Goal: Task Accomplishment & Management: Use online tool/utility

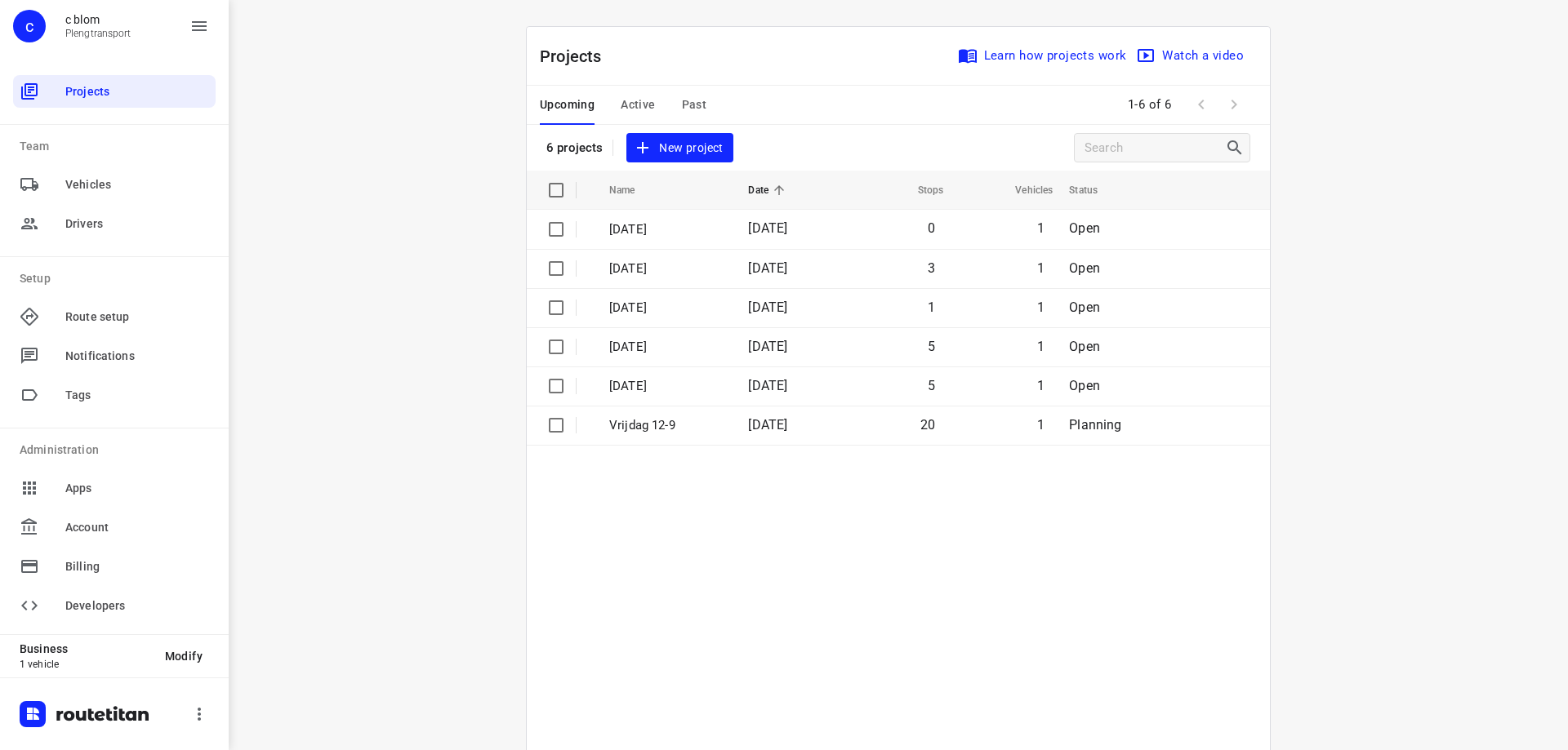
click at [874, 387] on td "5" at bounding box center [893, 386] width 106 height 39
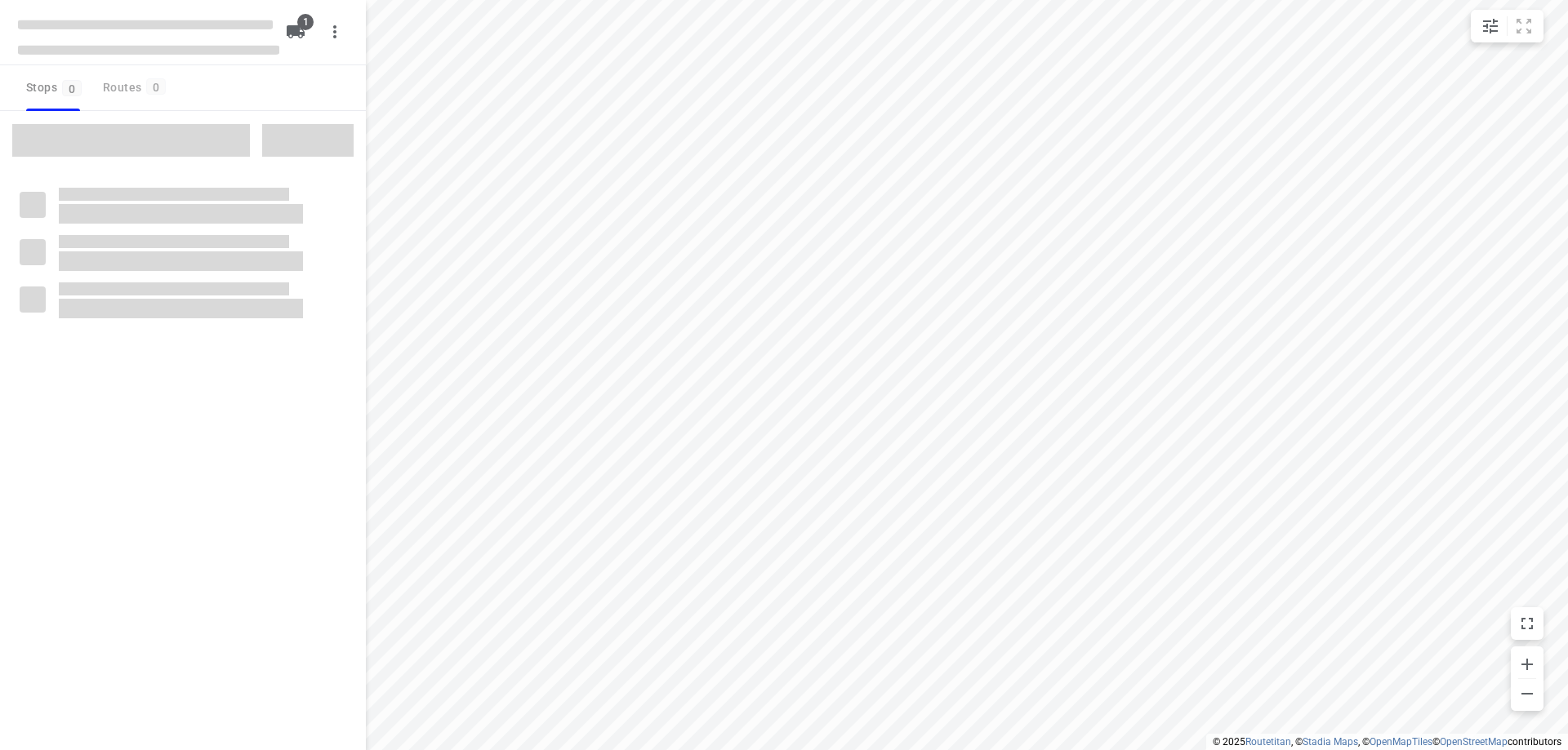
type input "distance"
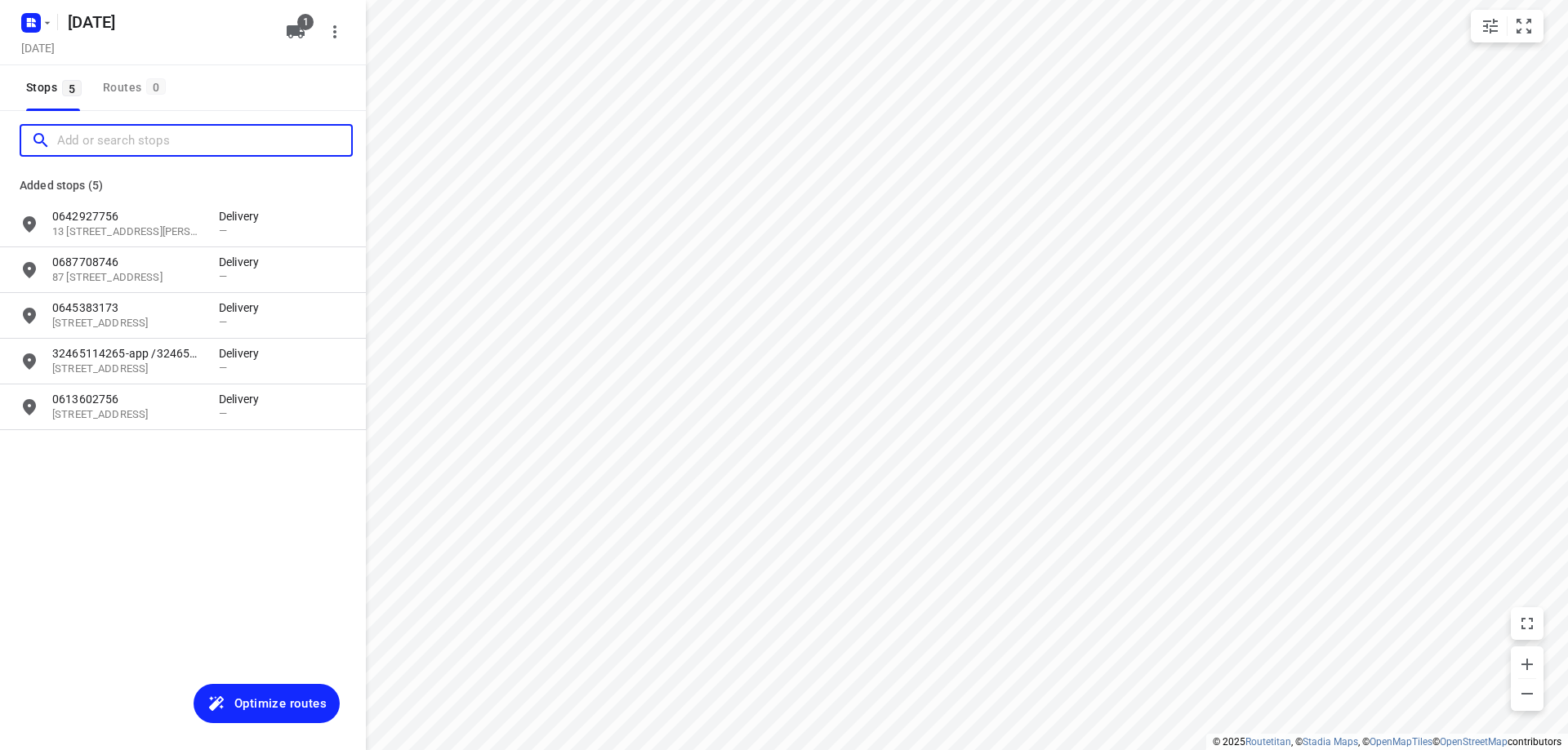
click at [112, 146] on input "Add or search stops" at bounding box center [204, 141] width 294 height 26
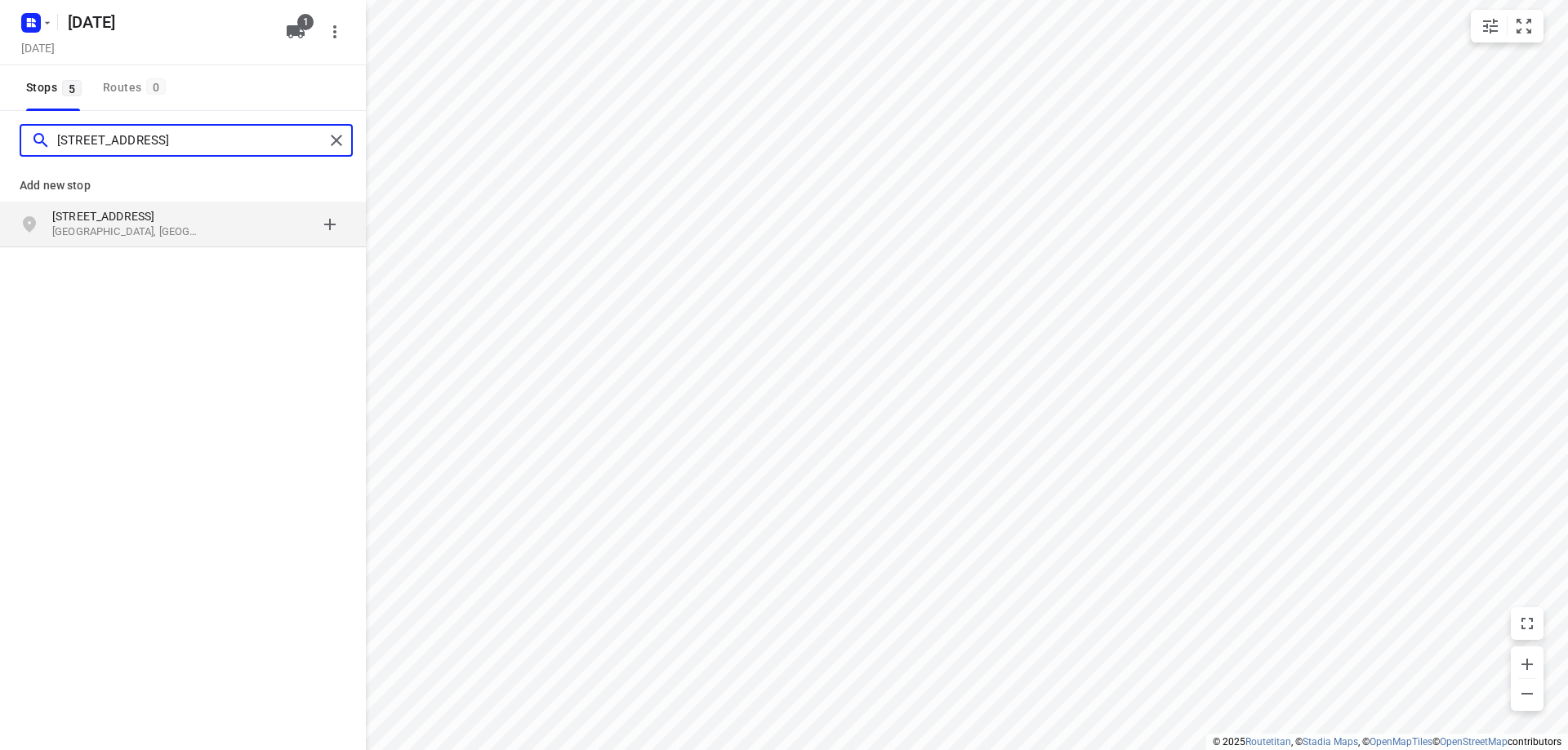
type input "[STREET_ADDRESS]"
click at [252, 218] on div "grid" at bounding box center [282, 225] width 128 height 33
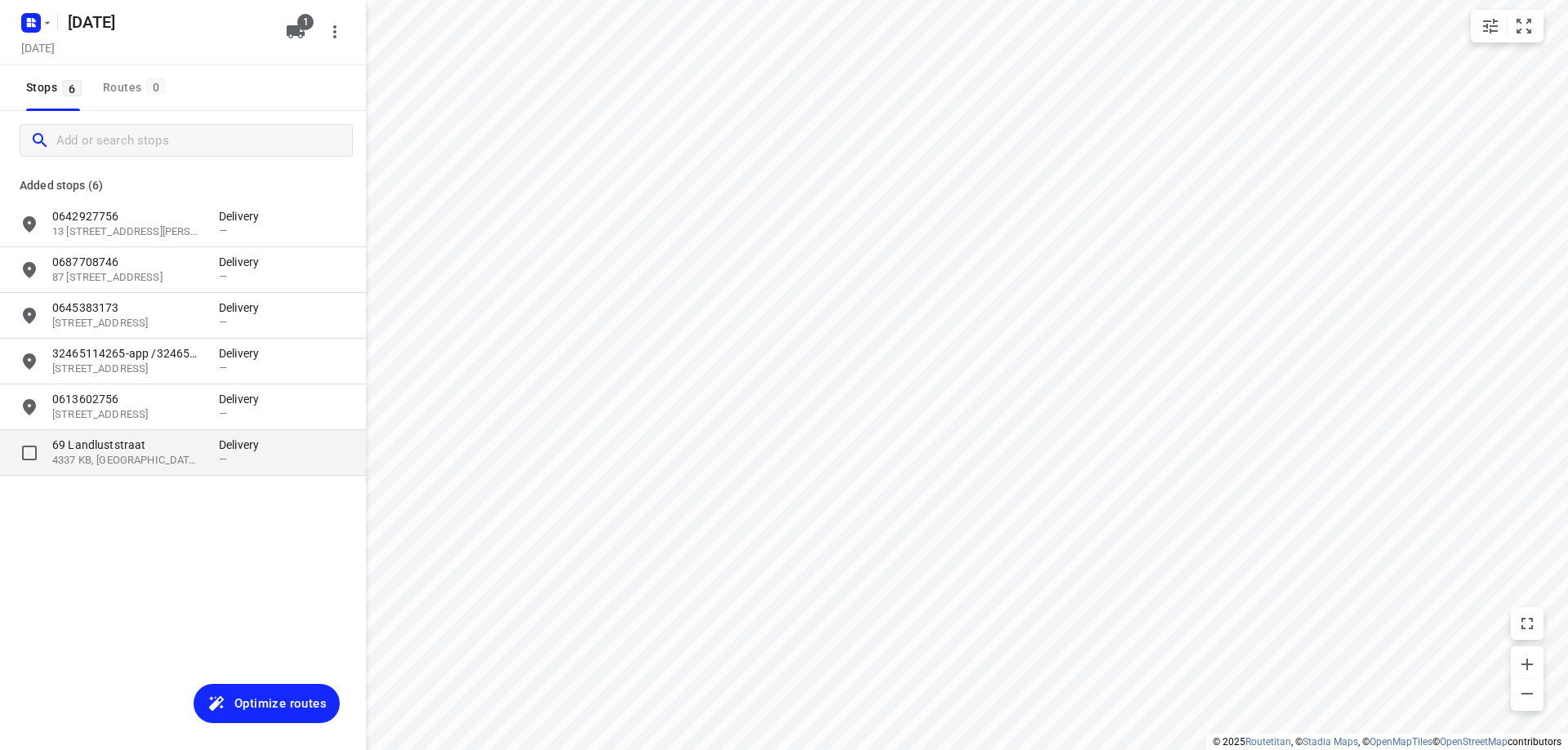
click at [149, 447] on p "69 Landluststraat" at bounding box center [128, 445] width 151 height 17
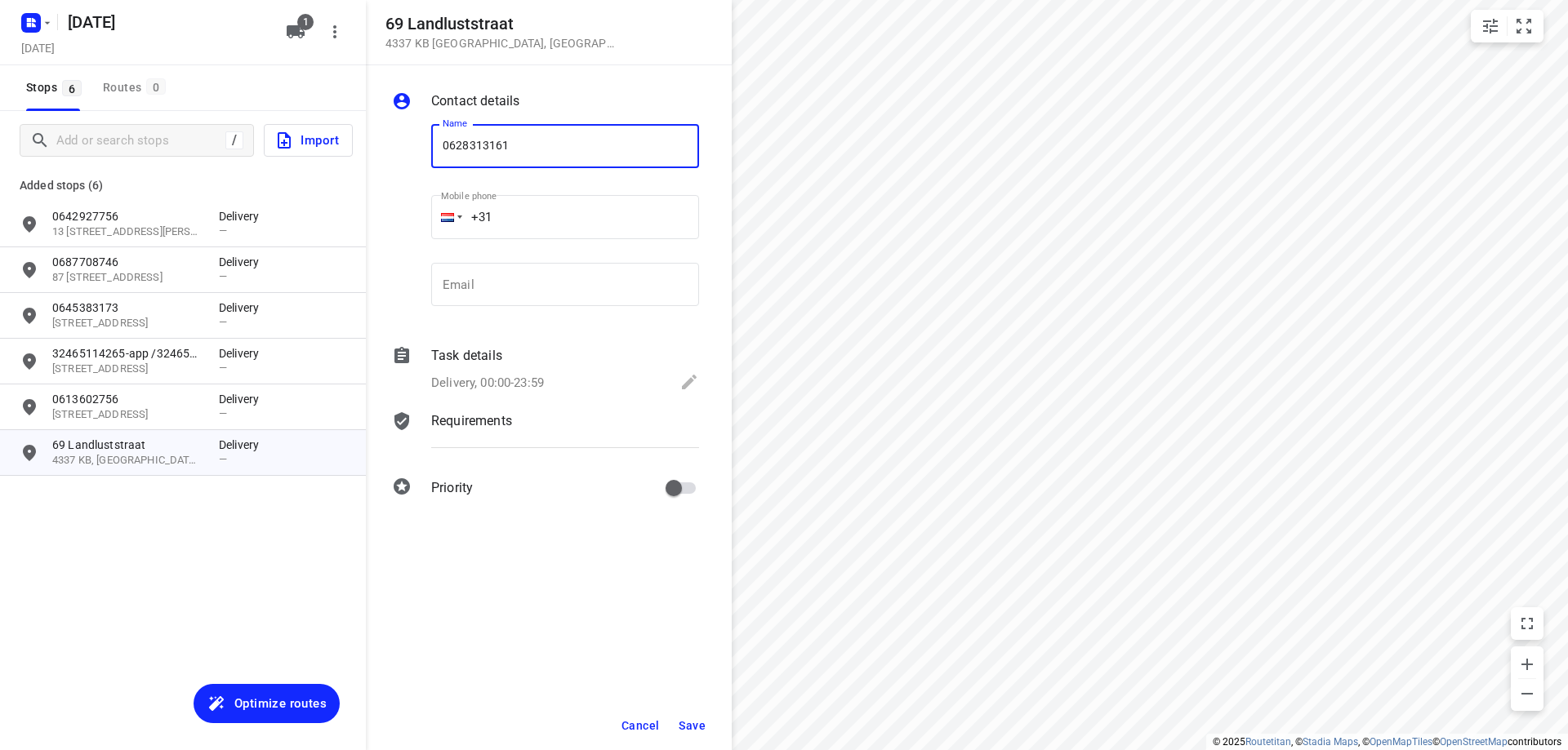
type input "0628313161"
click at [692, 726] on span "Save" at bounding box center [691, 726] width 27 height 13
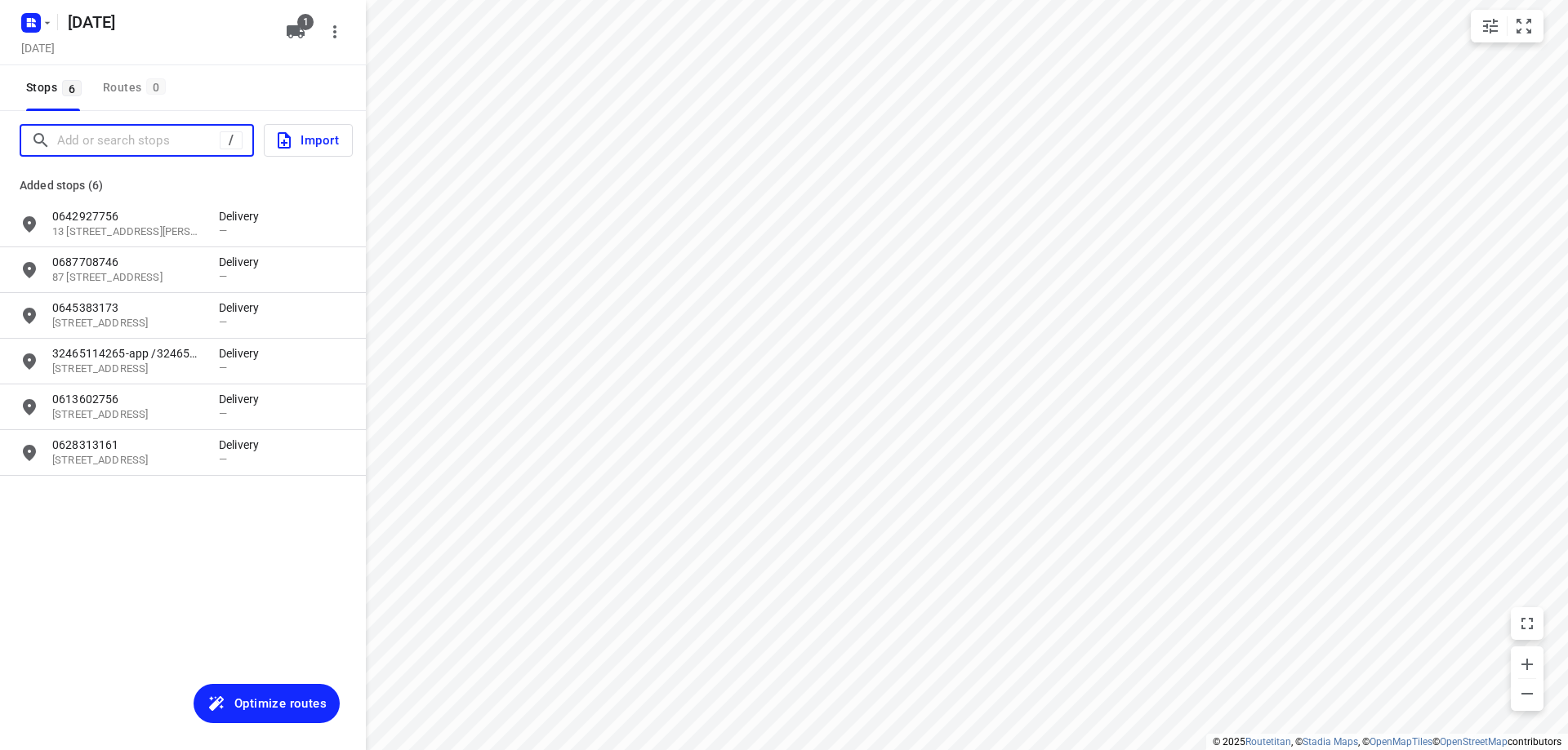
click at [118, 144] on input "Add or search stops" at bounding box center [138, 141] width 162 height 26
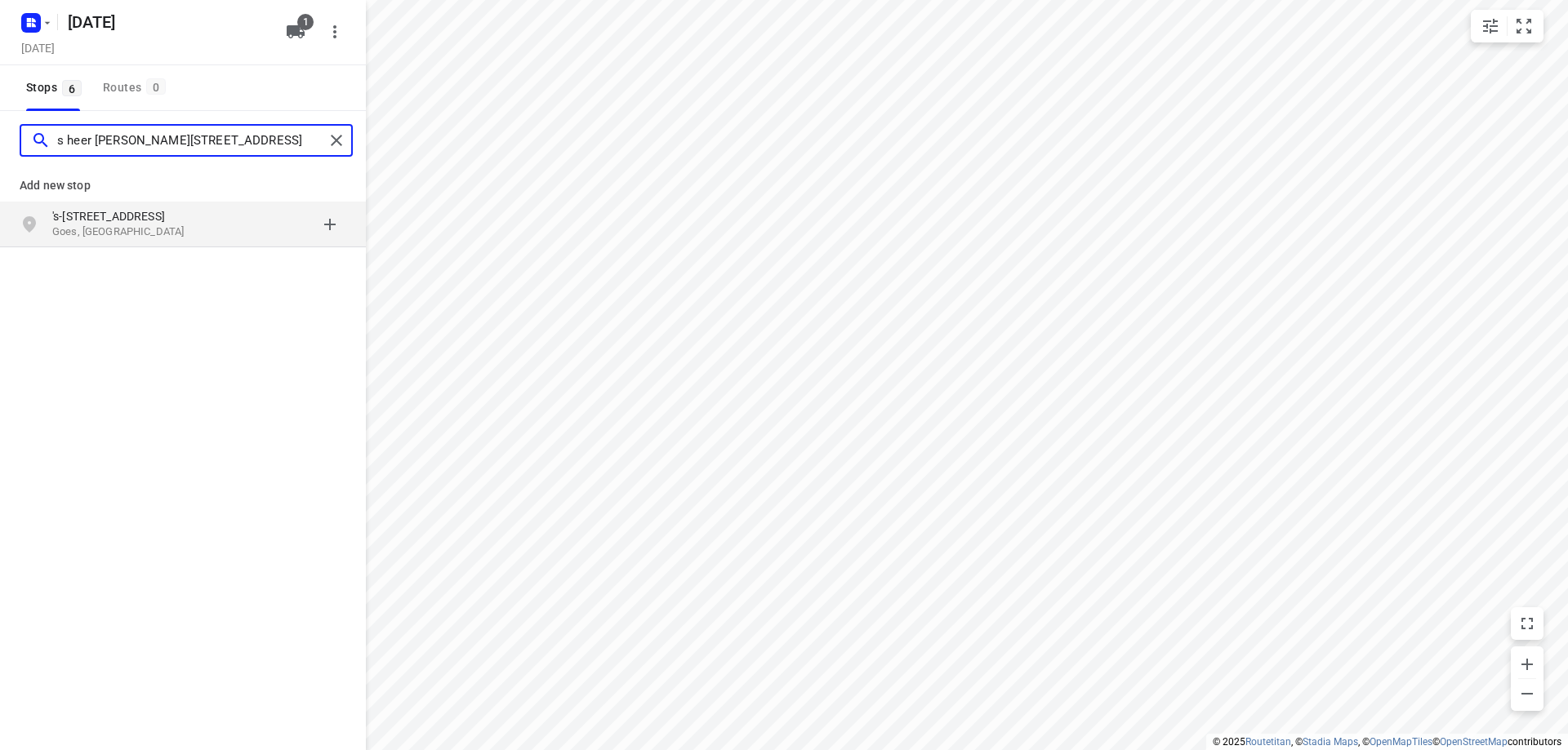
type input "s heer [PERSON_NAME][STREET_ADDRESS]"
click at [145, 228] on p "Goes, [GEOGRAPHIC_DATA]" at bounding box center [128, 232] width 151 height 16
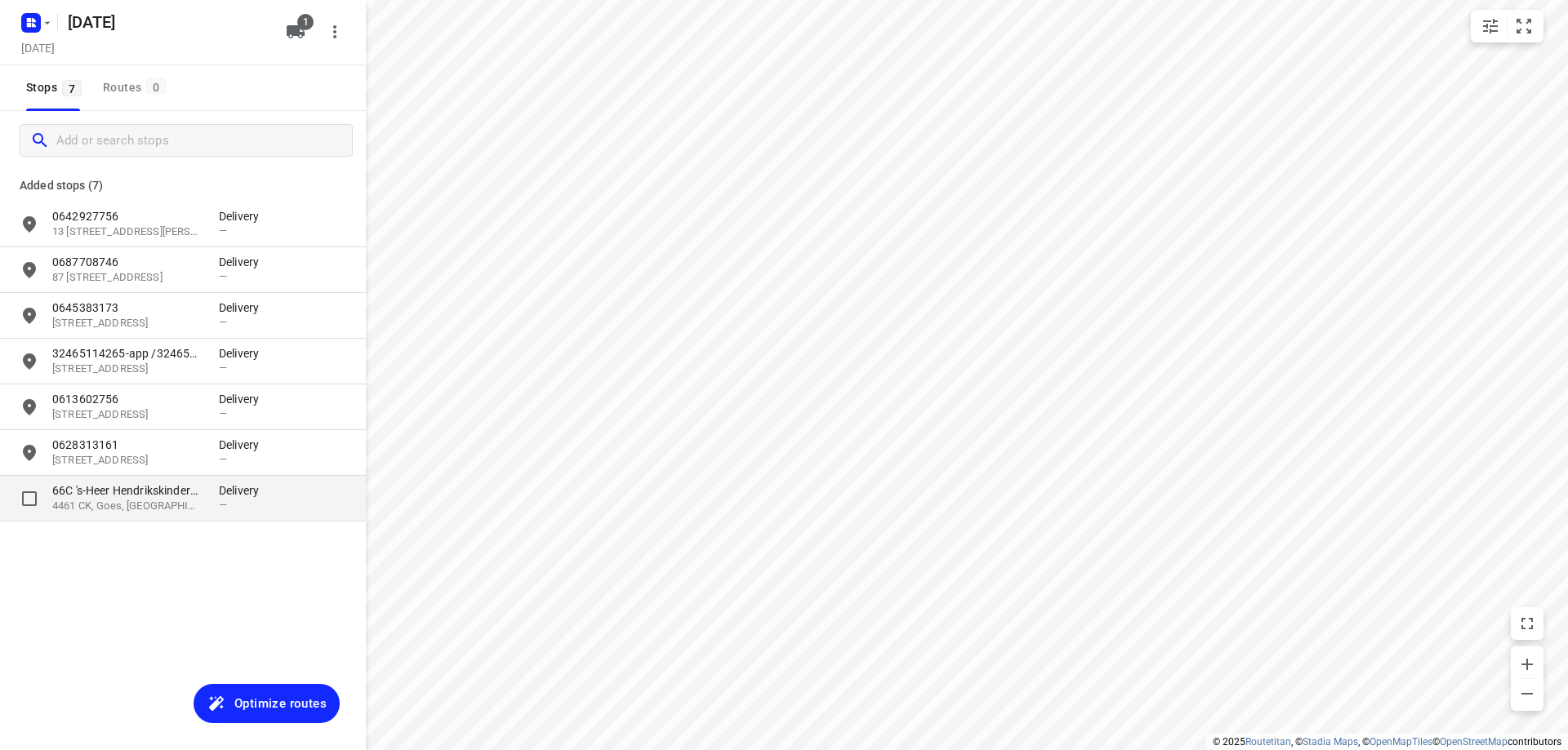
click at [117, 506] on p "4461 CK, Goes, [GEOGRAPHIC_DATA]" at bounding box center [128, 506] width 151 height 16
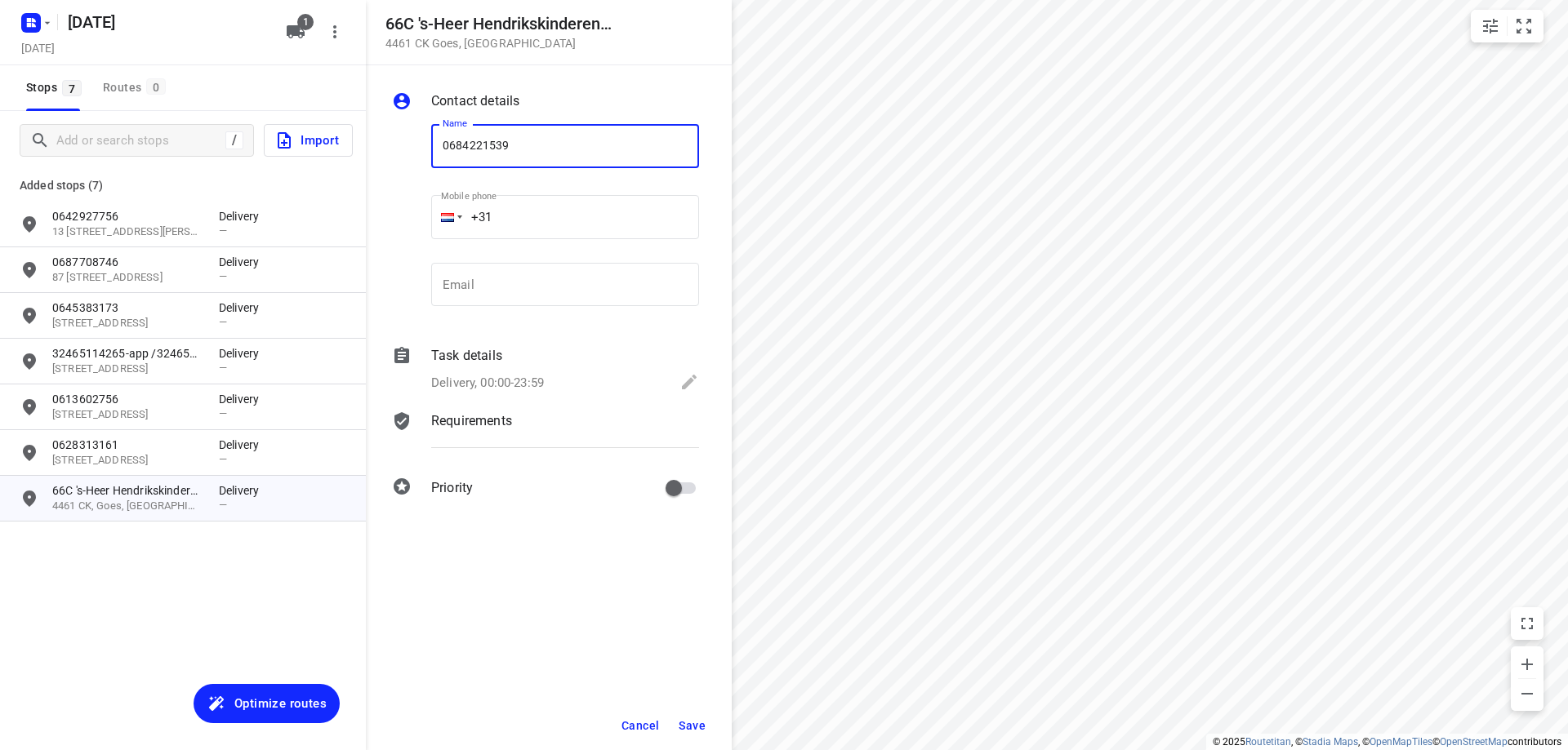
type input "0684221539"
click at [686, 726] on span "Save" at bounding box center [691, 726] width 27 height 13
